Goal: Task Accomplishment & Management: Complete application form

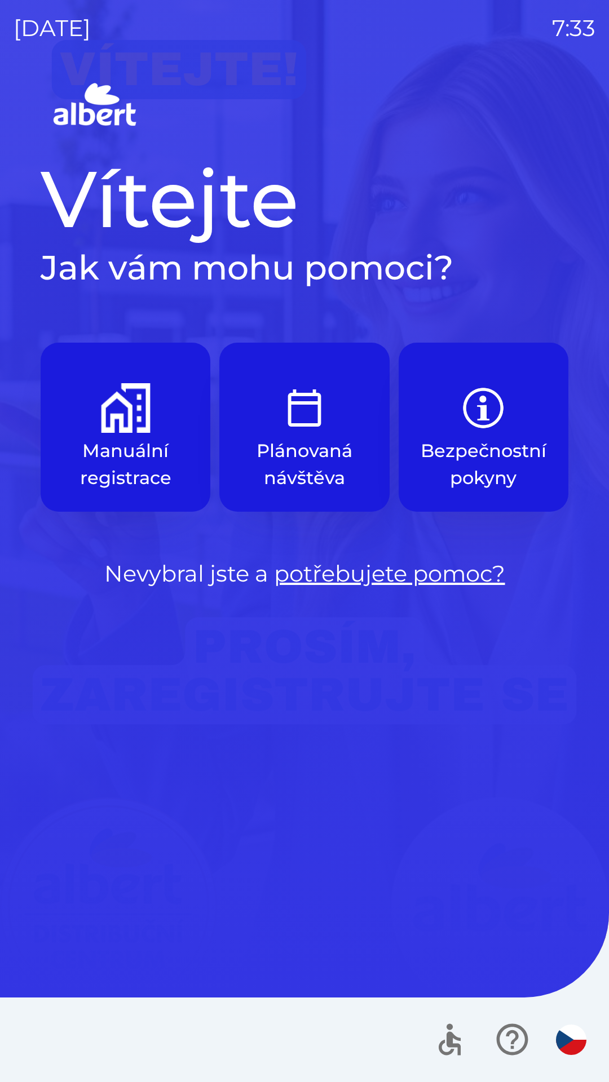
click at [112, 423] on img "button" at bounding box center [126, 408] width 50 height 50
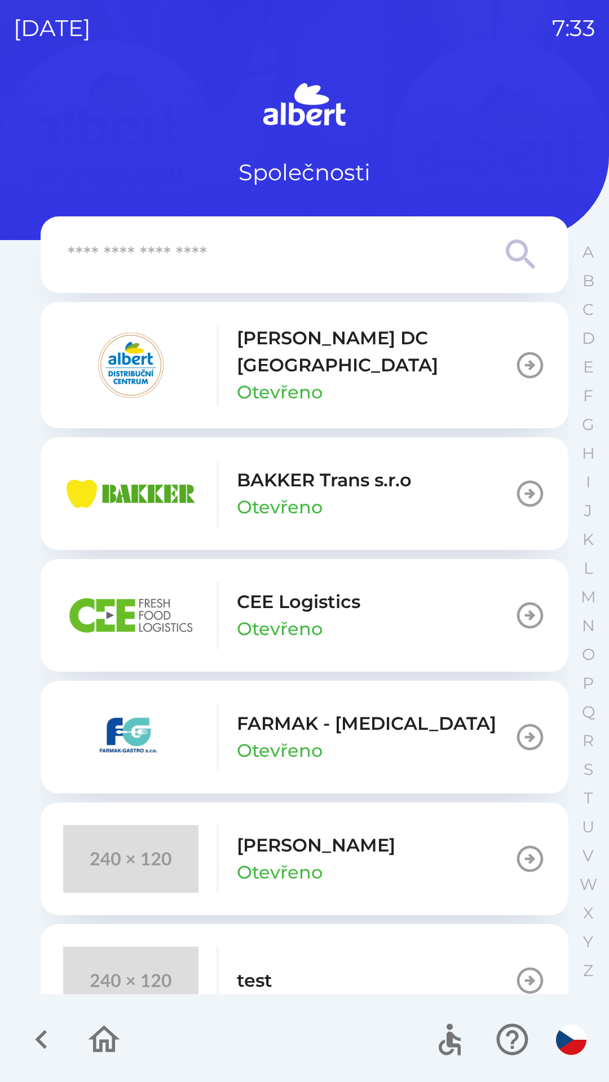
click at [297, 353] on p "[PERSON_NAME] DC [GEOGRAPHIC_DATA]" at bounding box center [375, 352] width 277 height 54
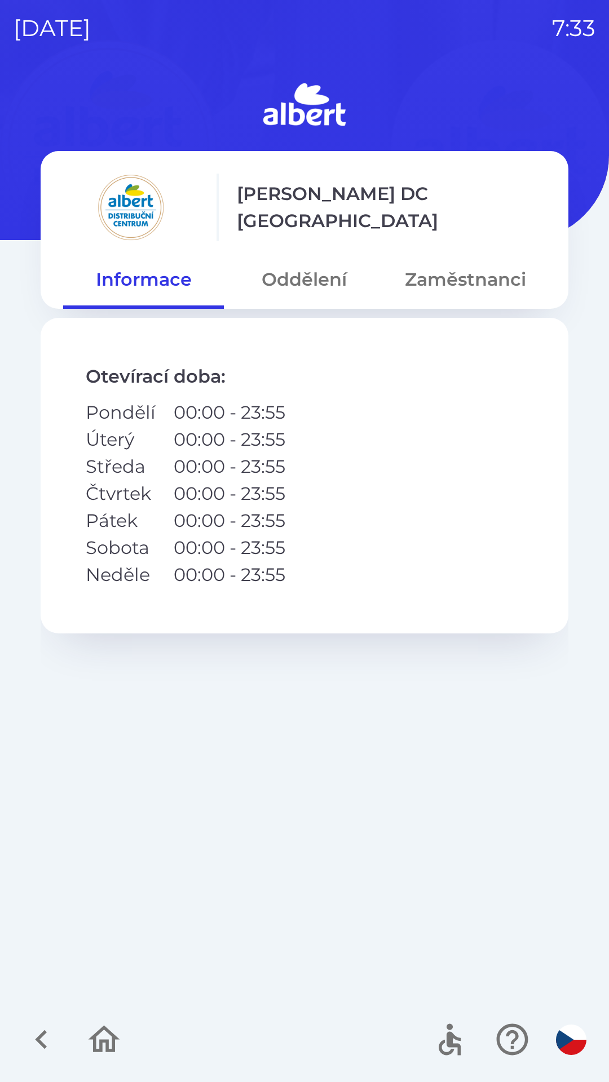
click at [300, 276] on button "Oddělení" at bounding box center [304, 279] width 161 height 41
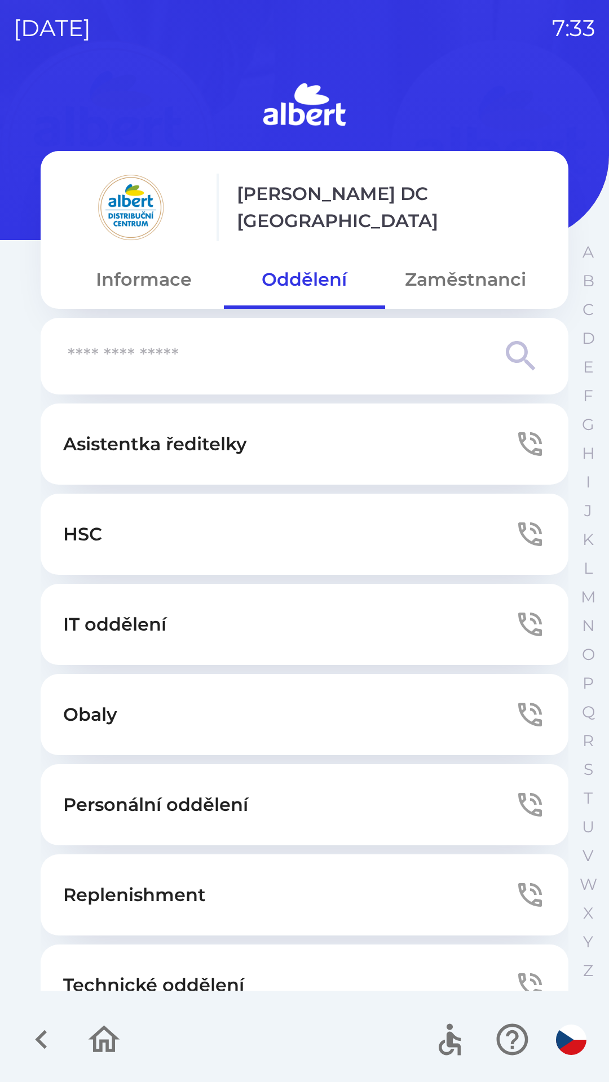
click at [192, 969] on button "Technické oddělení" at bounding box center [304, 984] width 527 height 81
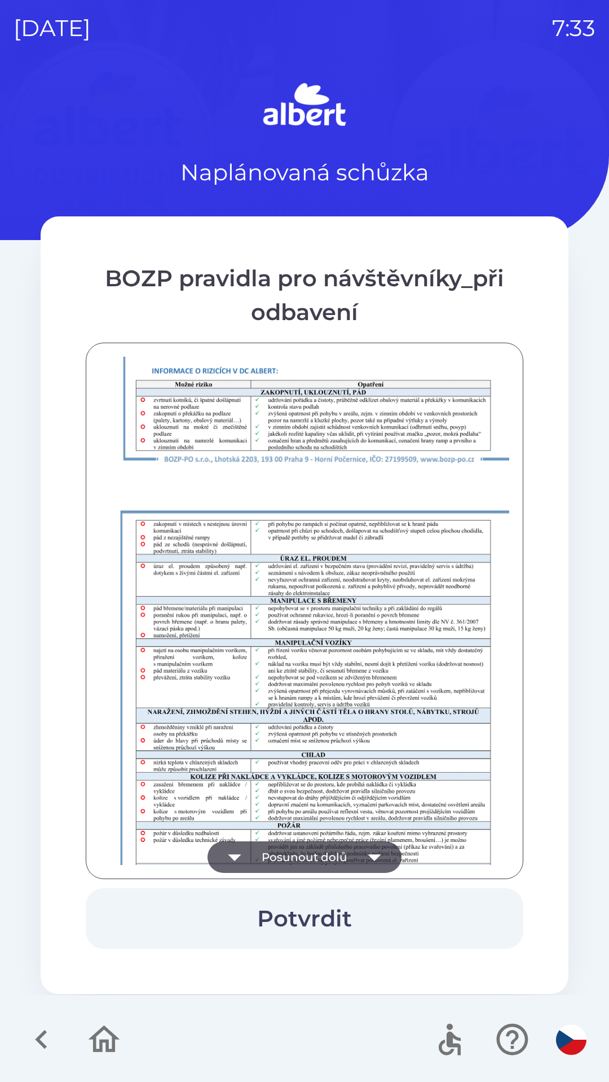
scroll to position [791, 0]
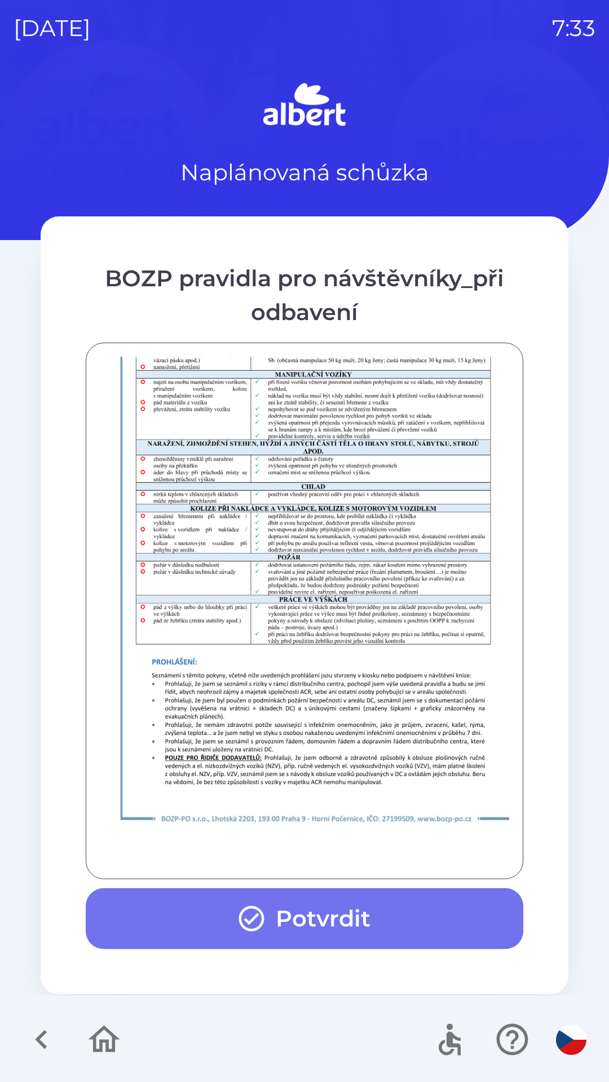
click at [297, 907] on button "Potvrdit" at bounding box center [304, 918] width 437 height 61
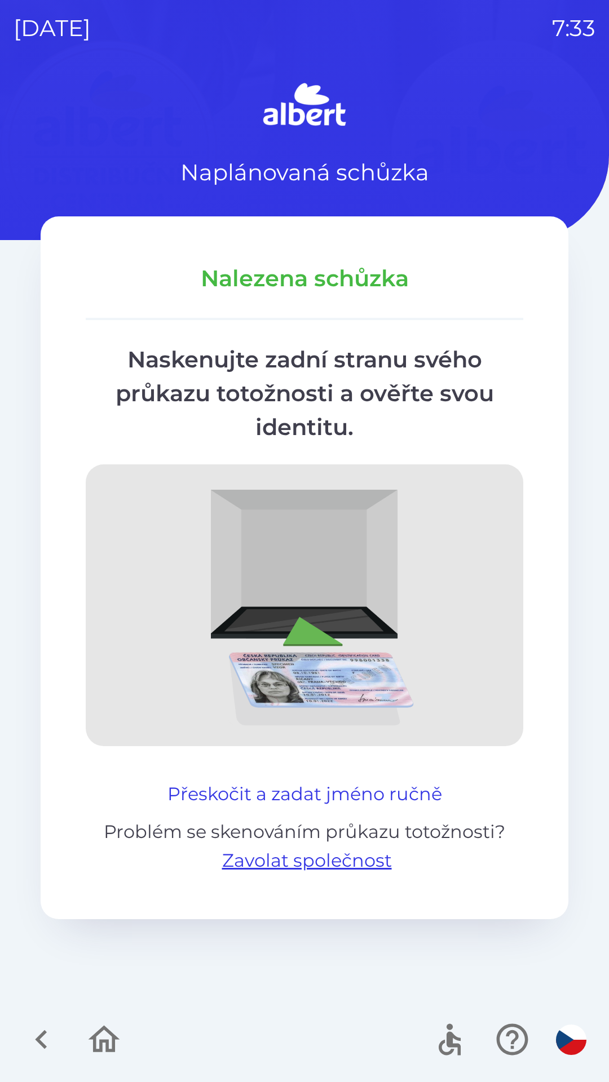
click at [352, 782] on button "Přeskočit a zadat jméno ručně" at bounding box center [304, 793] width 283 height 27
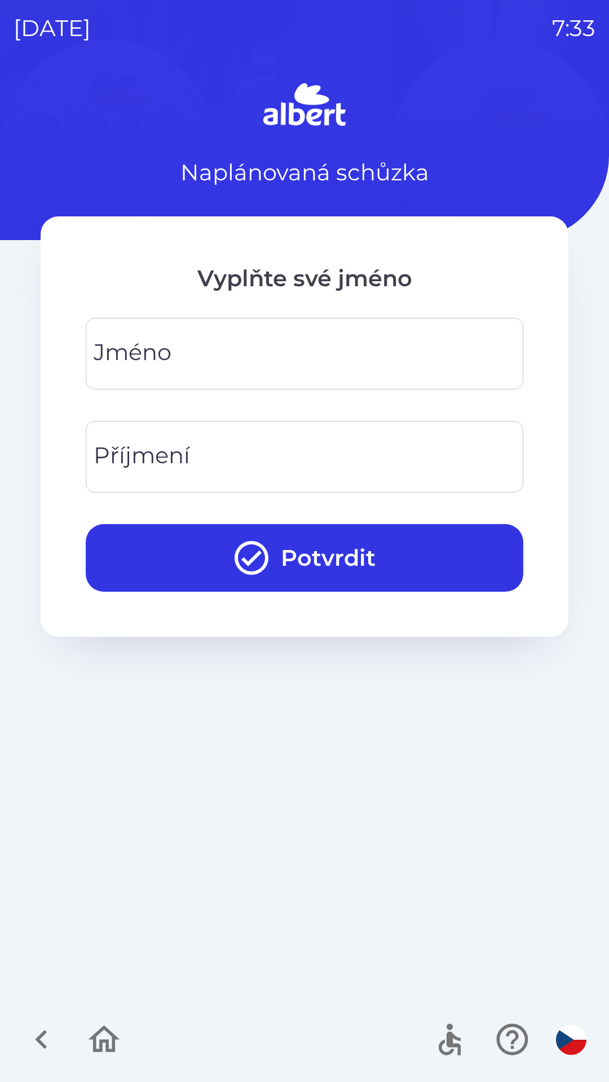
click at [206, 348] on input "Jméno" at bounding box center [304, 353] width 410 height 45
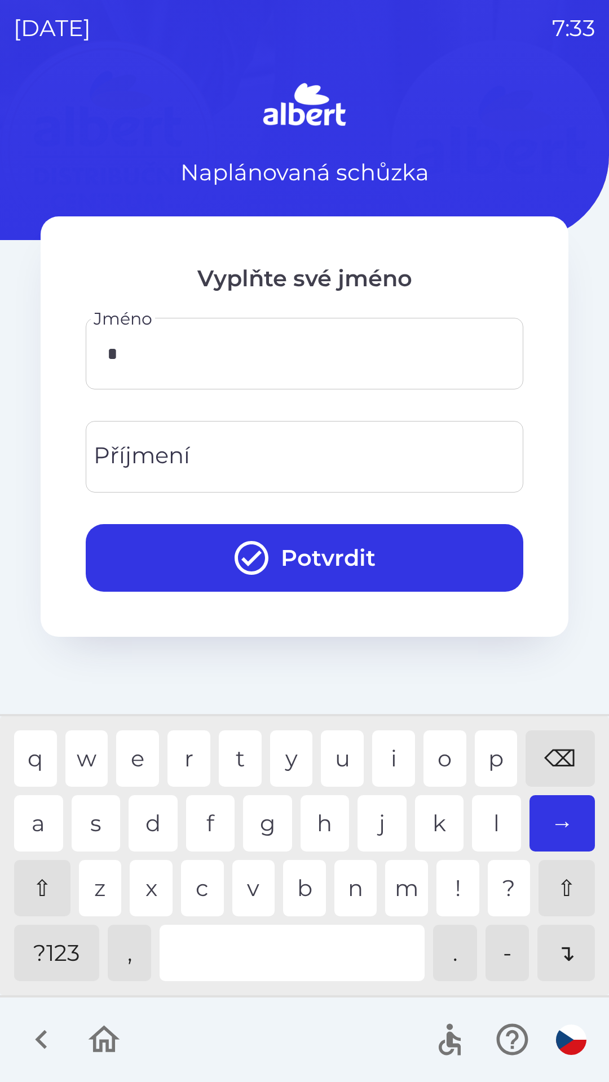
click at [63, 818] on div "a s d f g h j k l →" at bounding box center [304, 823] width 580 height 56
click at [356, 888] on div "n" at bounding box center [355, 888] width 43 height 56
type input "***"
click at [362, 884] on div "n" at bounding box center [355, 888] width 43 height 56
click at [230, 459] on input "Příjmení" at bounding box center [304, 456] width 410 height 45
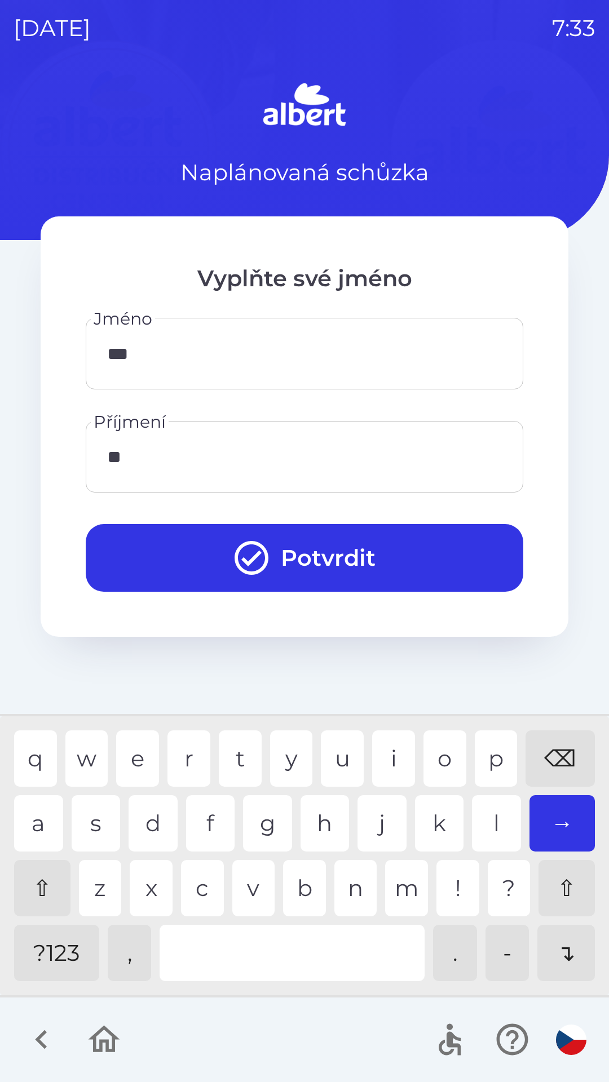
click at [44, 806] on div "a" at bounding box center [38, 823] width 49 height 56
click at [423, 757] on div "o" at bounding box center [444, 758] width 43 height 56
type input "*****"
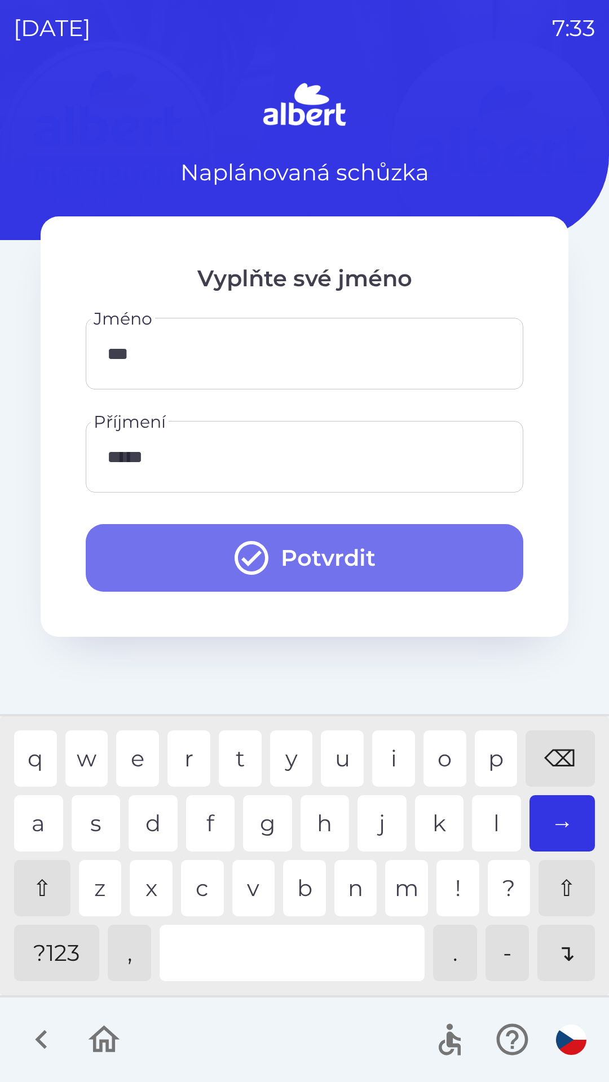
click at [442, 553] on button "Potvrdit" at bounding box center [304, 558] width 437 height 68
